Goal: Information Seeking & Learning: Learn about a topic

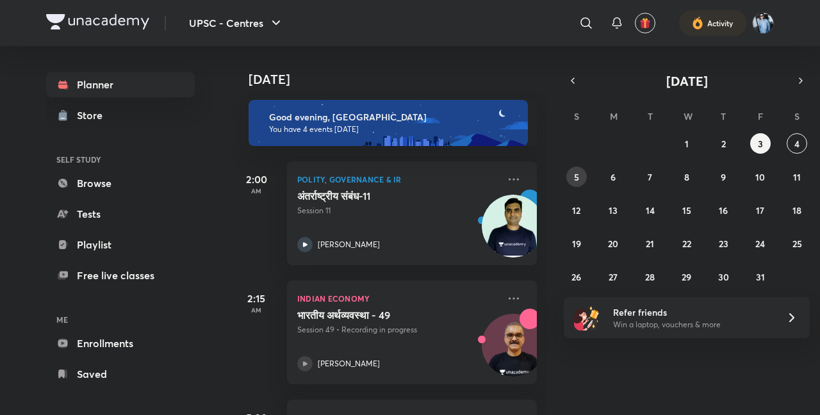
click at [581, 175] on button "5" at bounding box center [576, 177] width 20 height 20
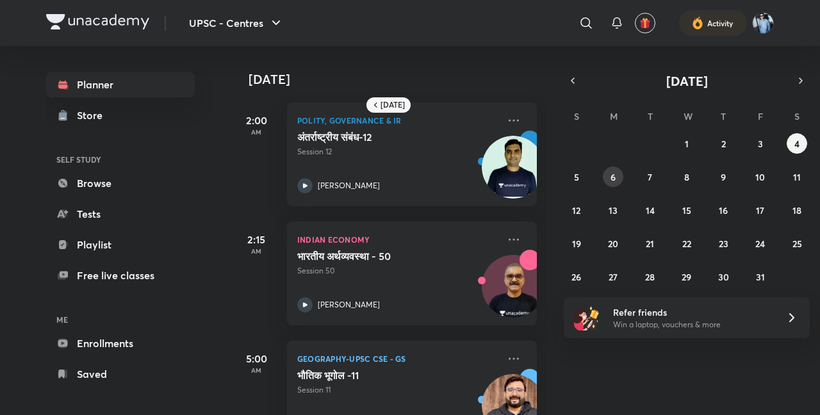
click at [610, 181] on abbr "6" at bounding box center [612, 177] width 5 height 12
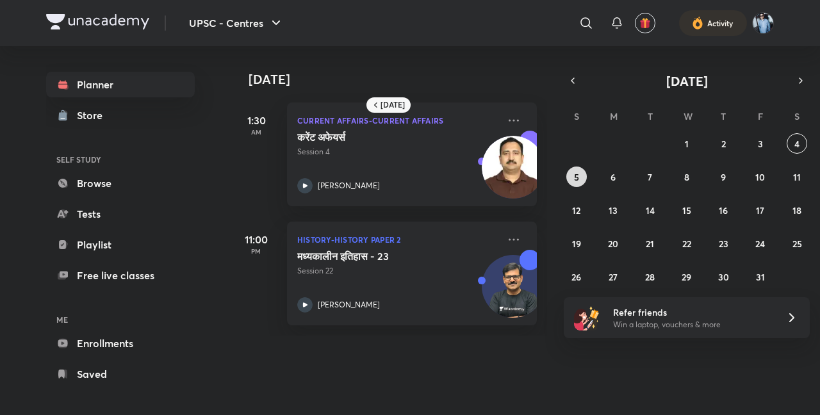
click at [578, 172] on abbr "5" at bounding box center [576, 177] width 5 height 12
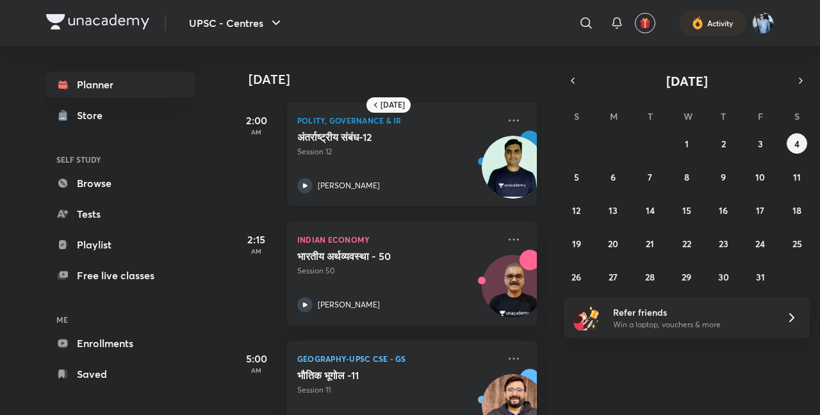
click at [498, 165] on img at bounding box center [513, 167] width 63 height 63
